Goal: Task Accomplishment & Management: Use online tool/utility

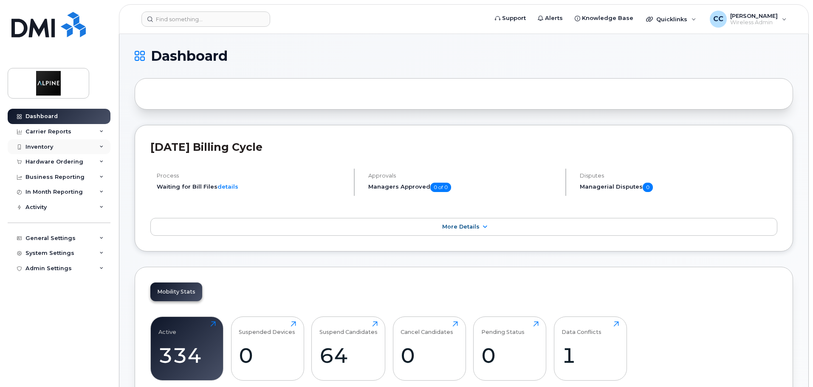
click at [54, 146] on div "Inventory" at bounding box center [59, 146] width 103 height 15
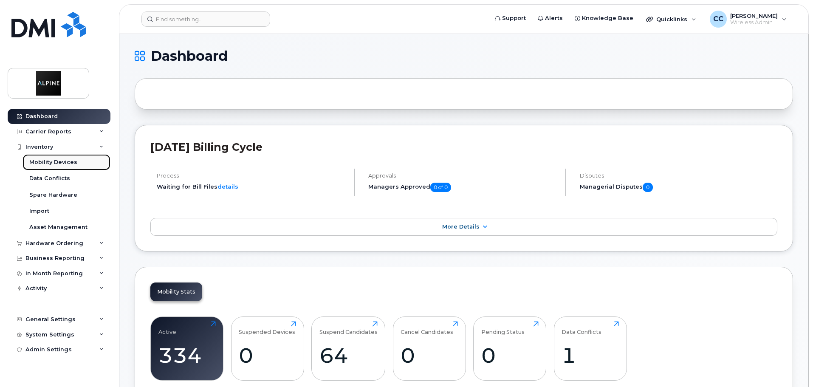
click at [74, 161] on div "Mobility Devices" at bounding box center [53, 162] width 48 height 8
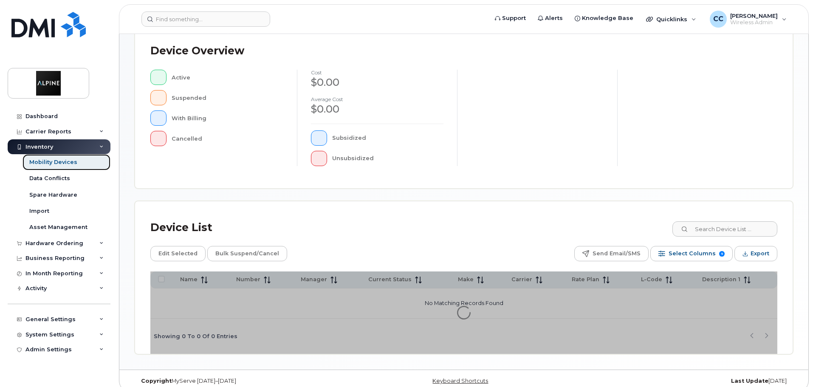
scroll to position [197, 0]
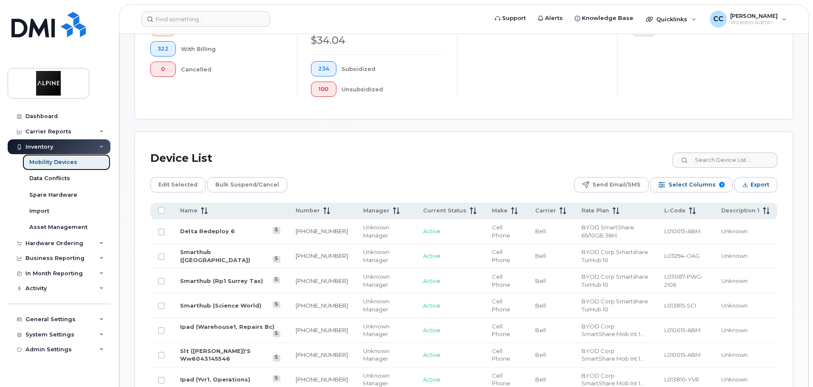
scroll to position [282, 0]
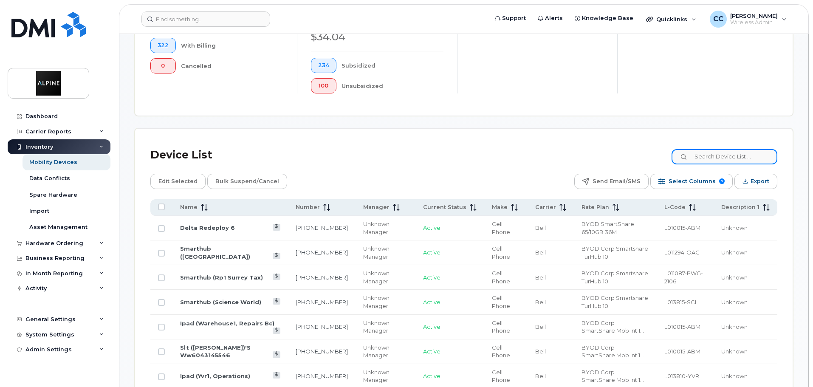
click at [749, 152] on input at bounding box center [725, 156] width 106 height 15
type input "[PERSON_NAME]"
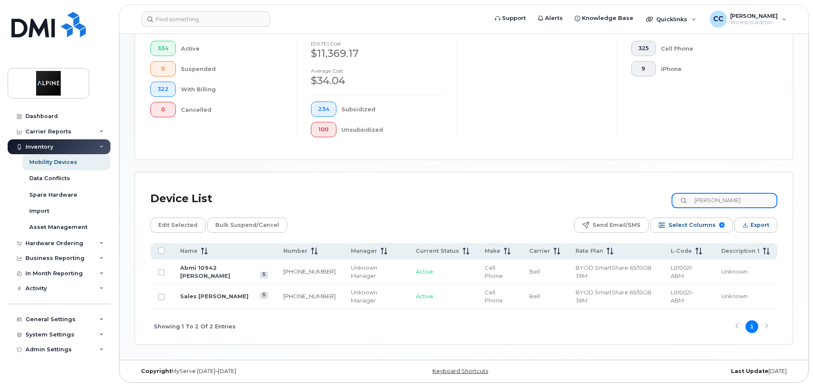
scroll to position [215, 0]
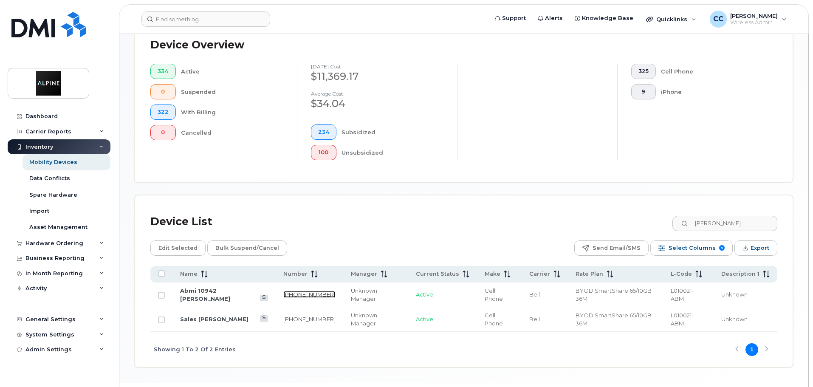
click at [298, 291] on link "[PHONE_NUMBER]" at bounding box center [309, 294] width 52 height 7
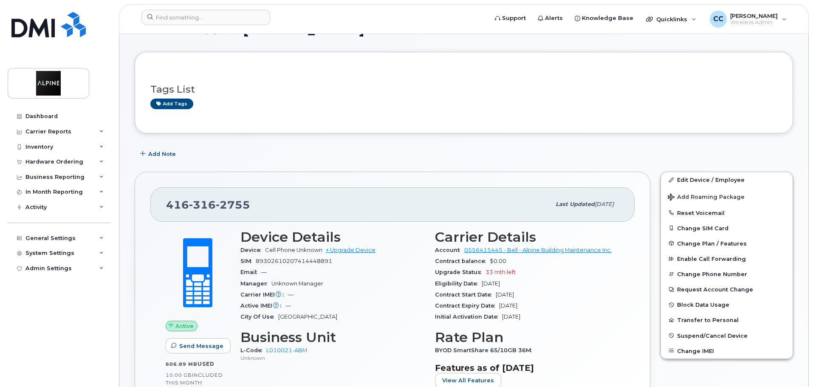
scroll to position [42, 0]
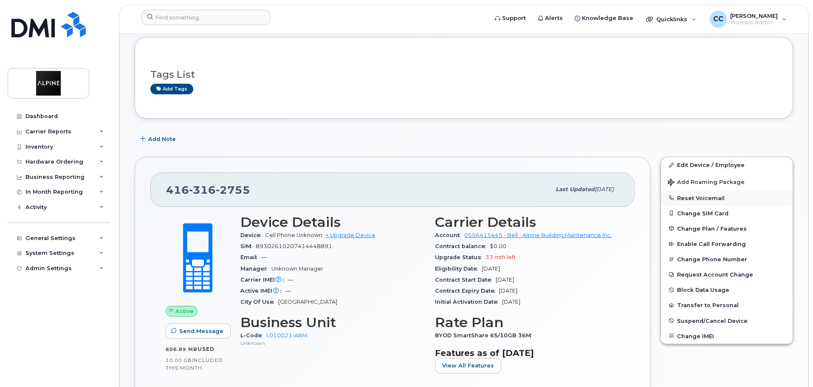
click at [714, 197] on button "Reset Voicemail" at bounding box center [727, 197] width 132 height 15
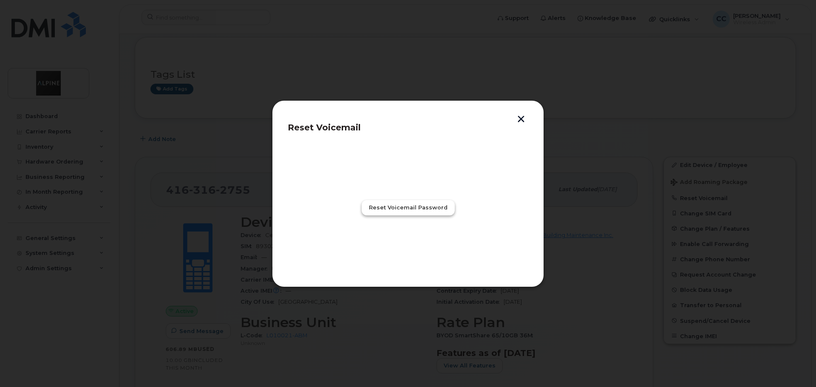
click at [395, 207] on span "Reset Voicemail Password" at bounding box center [408, 207] width 79 height 8
click at [397, 238] on button "Close" at bounding box center [407, 244] width 31 height 15
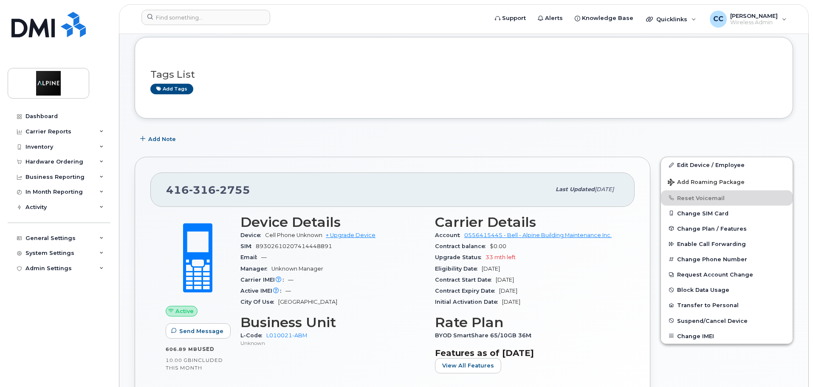
click at [188, 368] on span "included this month" at bounding box center [194, 364] width 57 height 14
